Goal: Entertainment & Leisure: Consume media (video, audio)

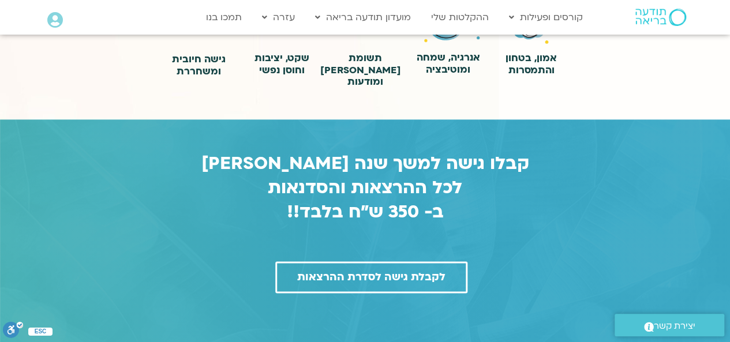
scroll to position [621, 0]
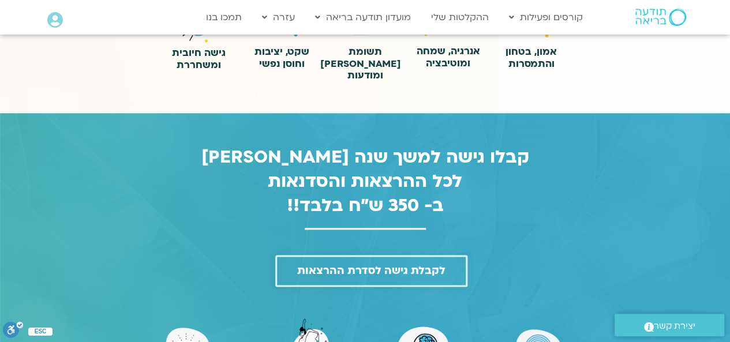
click at [372, 265] on span "לקבלת גישה לסדרת ההרצאות" at bounding box center [371, 271] width 148 height 12
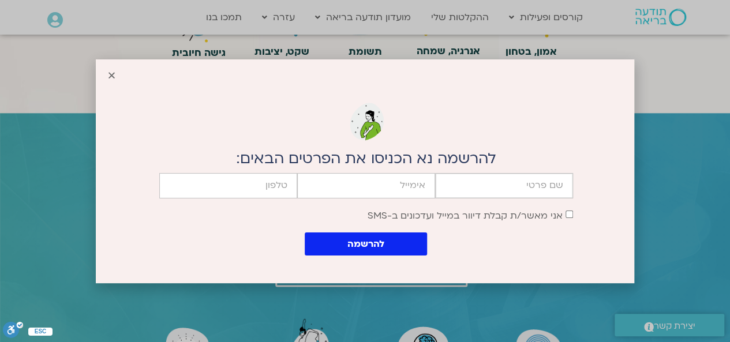
click at [478, 186] on input "firstname" at bounding box center [504, 185] width 138 height 25
type input "ענת עברי"
type input "[EMAIL_ADDRESS][DOMAIN_NAME]"
type input "0526088324"
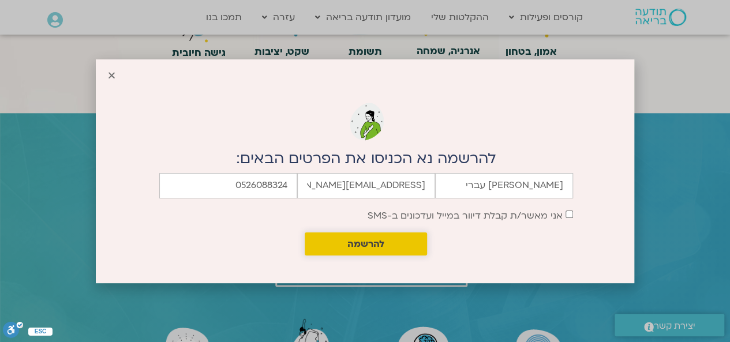
click at [403, 244] on button "להרשמה" at bounding box center [366, 243] width 122 height 23
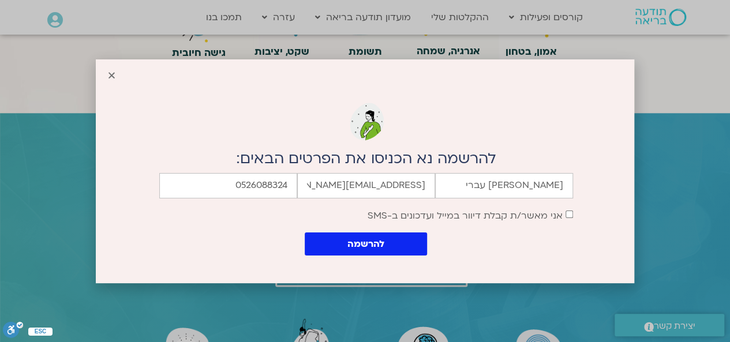
drag, startPoint x: 697, startPoint y: 130, endPoint x: 712, endPoint y: 104, distance: 29.7
click at [697, 129] on div "להרשמה נא הכניסו את הפרטים הבאים: firstname ענת עברי email ivryanat@gmail.com c…" at bounding box center [365, 171] width 730 height 342
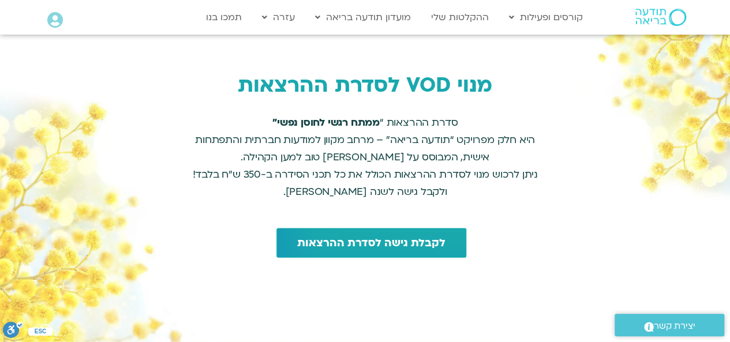
scroll to position [1132, 0]
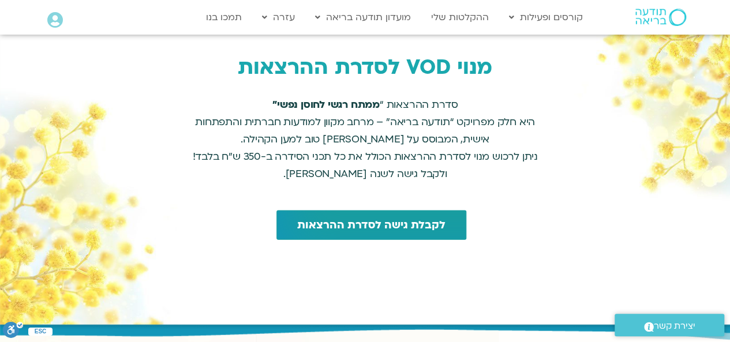
click at [336, 219] on span "לקבלת גישה לסדרת ההרצאות" at bounding box center [371, 225] width 148 height 12
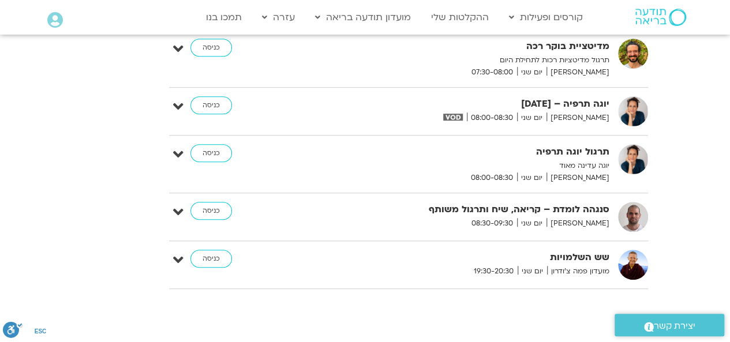
scroll to position [4730, 0]
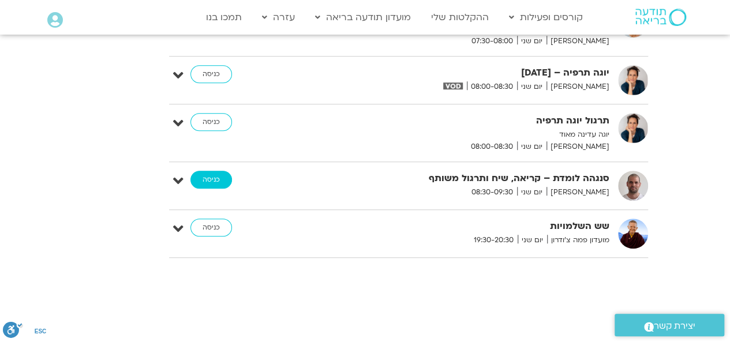
click at [203, 171] on link "כניסה" at bounding box center [211, 180] width 42 height 18
click at [183, 173] on icon at bounding box center [178, 181] width 10 height 16
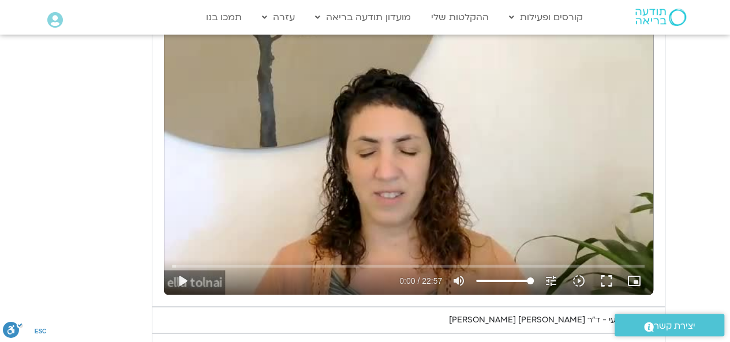
scroll to position [1995, 0]
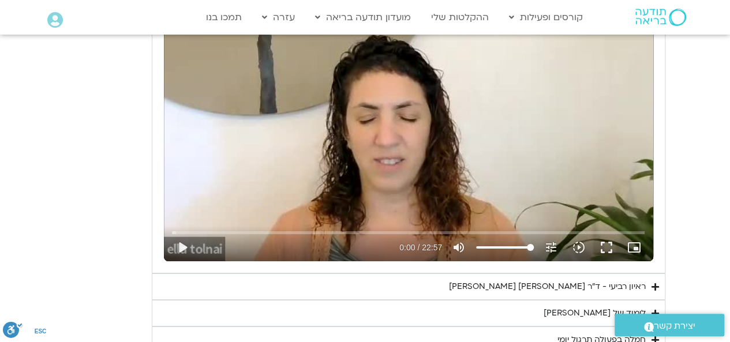
click at [573, 280] on div "ראיון רביעי - ד"ר [PERSON_NAME] [PERSON_NAME]" at bounding box center [547, 287] width 197 height 14
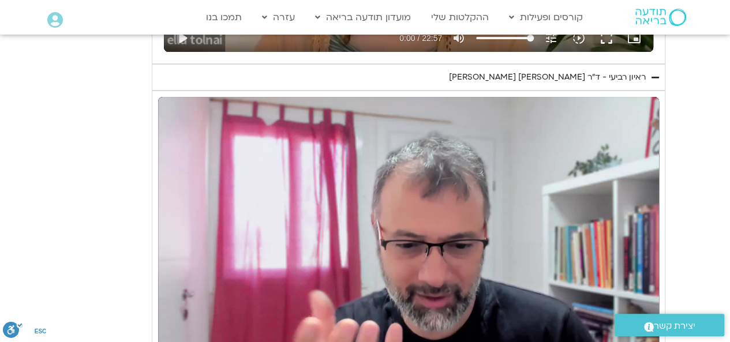
scroll to position [2184, 0]
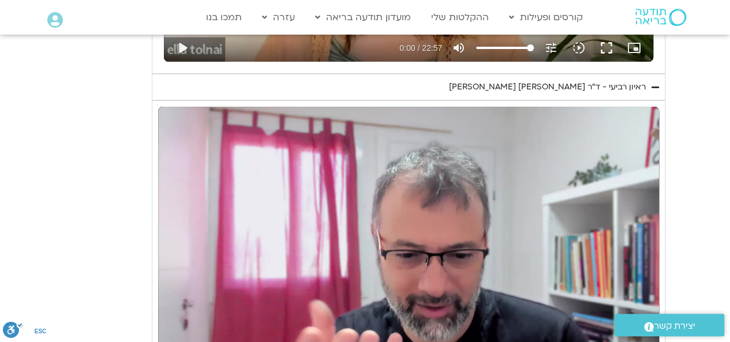
scroll to position [2141, 0]
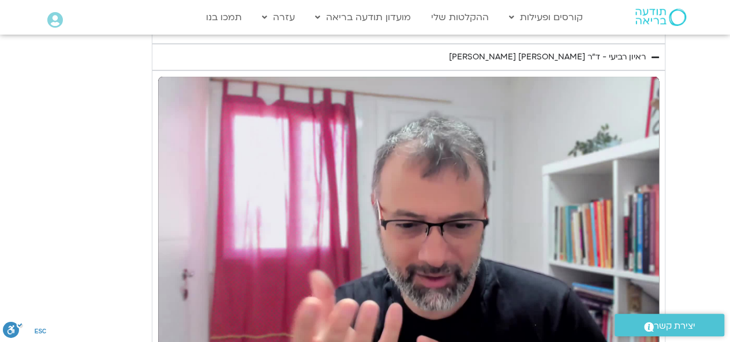
scroll to position [2297, 0]
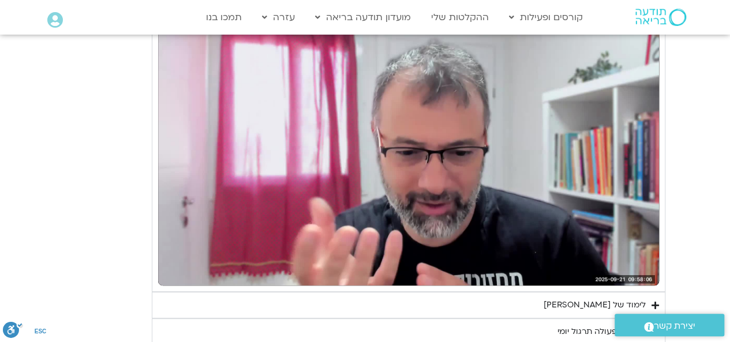
click at [656, 301] on icon "Accordion. Open links with Enter or Space, close with Escape, and navigate with…" at bounding box center [654, 305] width 7 height 9
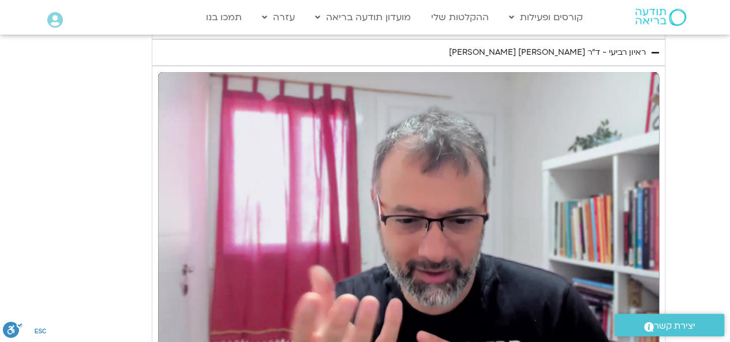
scroll to position [2267, 0]
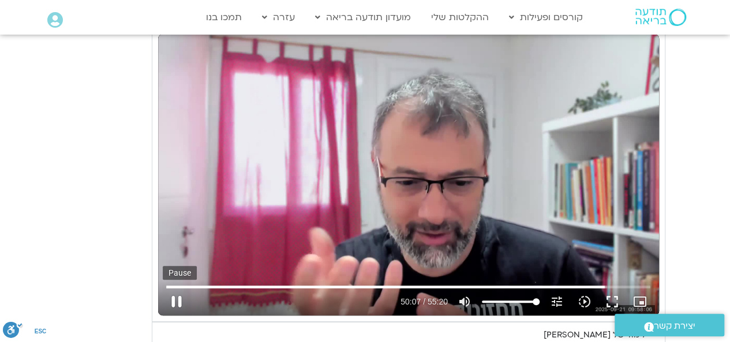
click at [174, 288] on button "pause" at bounding box center [177, 302] width 28 height 28
type input "3007.4741"
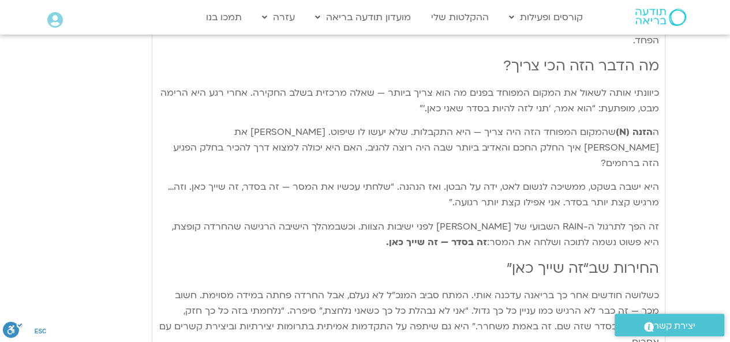
scroll to position [3059, 0]
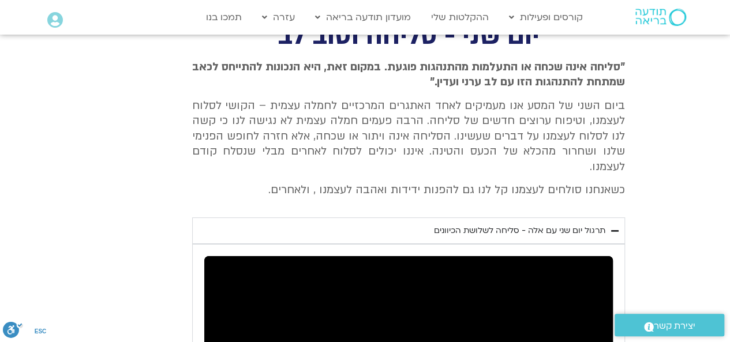
scroll to position [4260, 0]
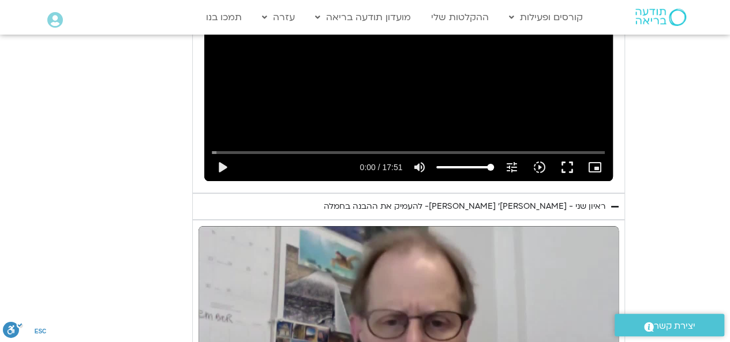
scroll to position [4449, 0]
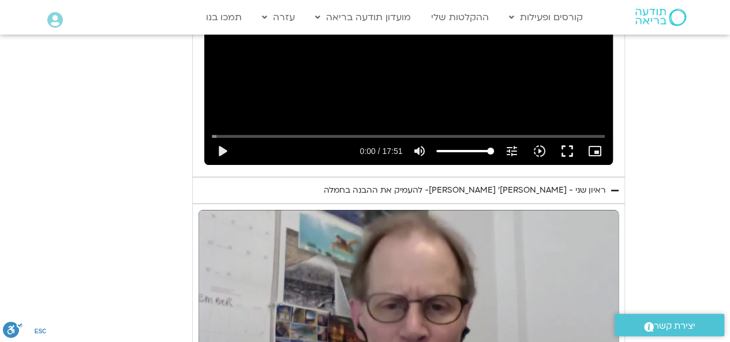
type input "3128.933333"
